Goal: Transaction & Acquisition: Download file/media

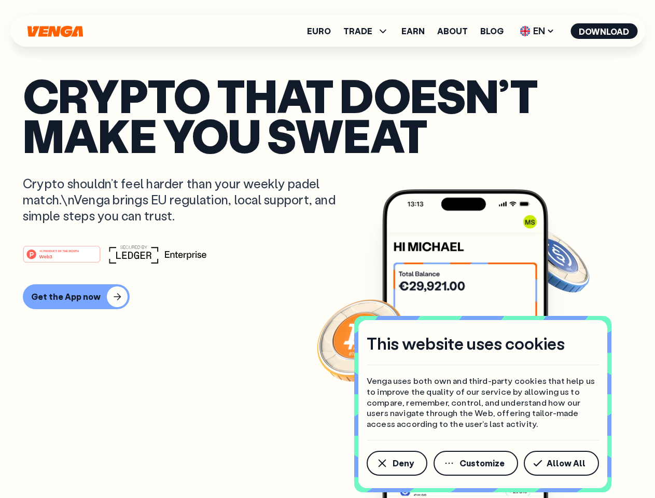
click at [327, 249] on div "#1 PRODUCT OF THE MONTH Web3" at bounding box center [327, 254] width 609 height 19
click at [396, 463] on span "Deny" at bounding box center [402, 463] width 21 height 8
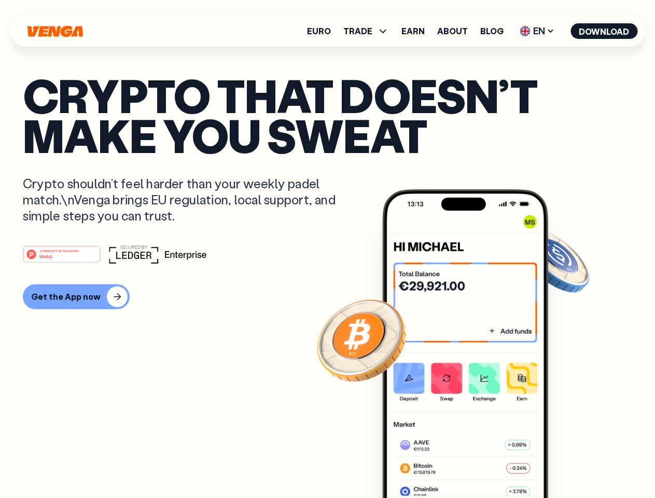
click at [476, 463] on img at bounding box center [465, 362] width 166 height 347
click at [563, 463] on article "Crypto that doesn’t make you sweat Crypto shouldn’t feel harder than your weekl…" at bounding box center [327, 269] width 609 height 389
click at [369, 31] on span "TRADE" at bounding box center [357, 31] width 29 height 8
click at [537, 31] on span "EN" at bounding box center [537, 31] width 42 height 17
click at [604, 31] on button "Download" at bounding box center [603, 31] width 67 height 16
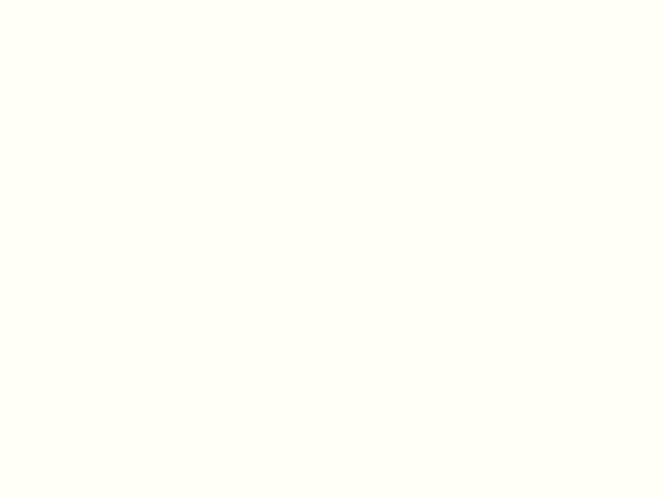
click at [327, 0] on html "This website uses cookies Venga uses both own and third-party cookies that help…" at bounding box center [332, 0] width 664 height 0
click at [75, 0] on html "This website uses cookies Venga uses both own and third-party cookies that help…" at bounding box center [332, 0] width 664 height 0
click at [63, 0] on html "This website uses cookies Venga uses both own and third-party cookies that help…" at bounding box center [332, 0] width 664 height 0
